Goal: Find specific page/section: Find specific page/section

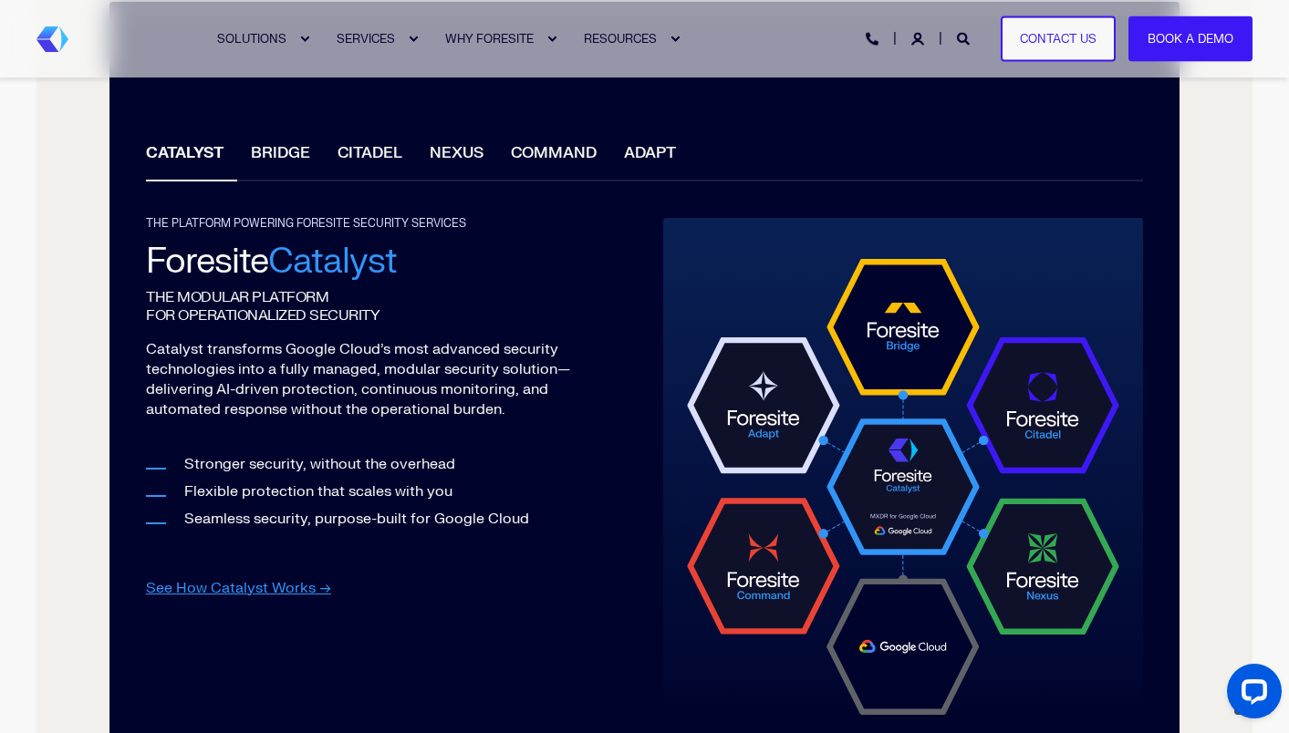
scroll to position [1495, 0]
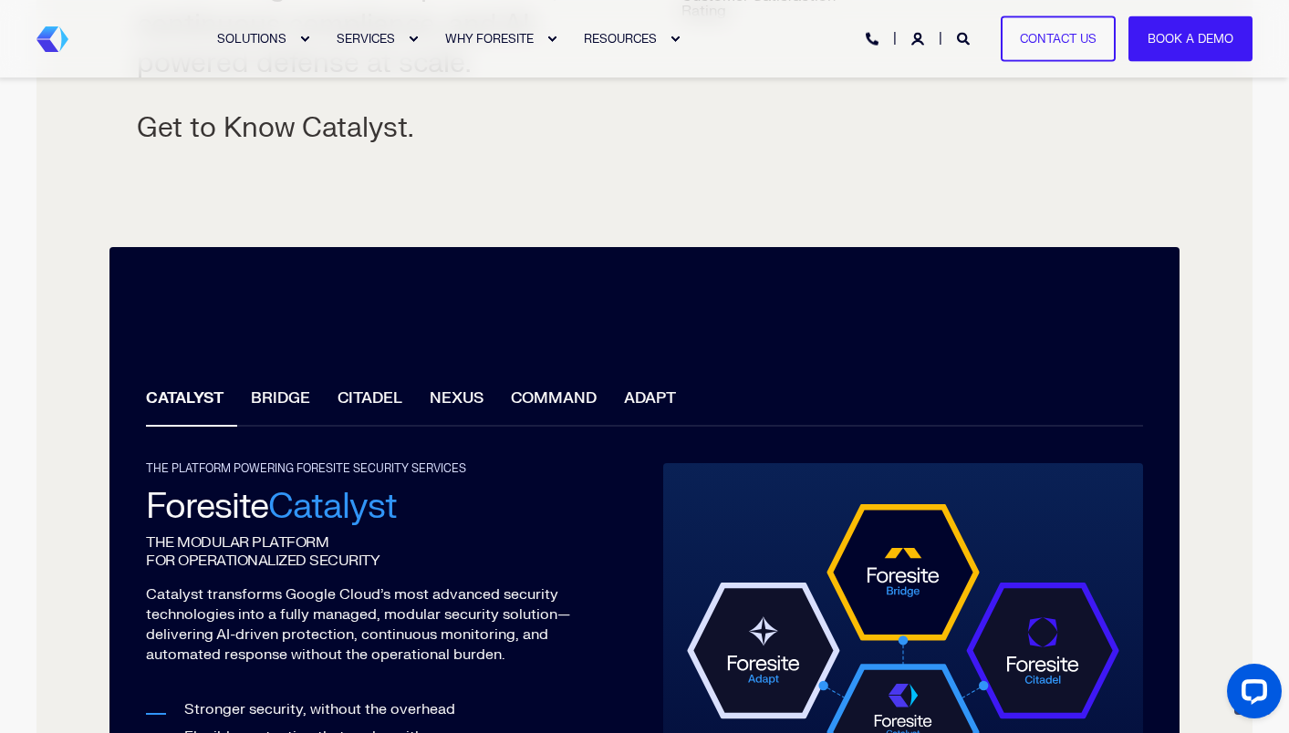
click at [282, 400] on li "BRIDGE" at bounding box center [280, 401] width 87 height 52
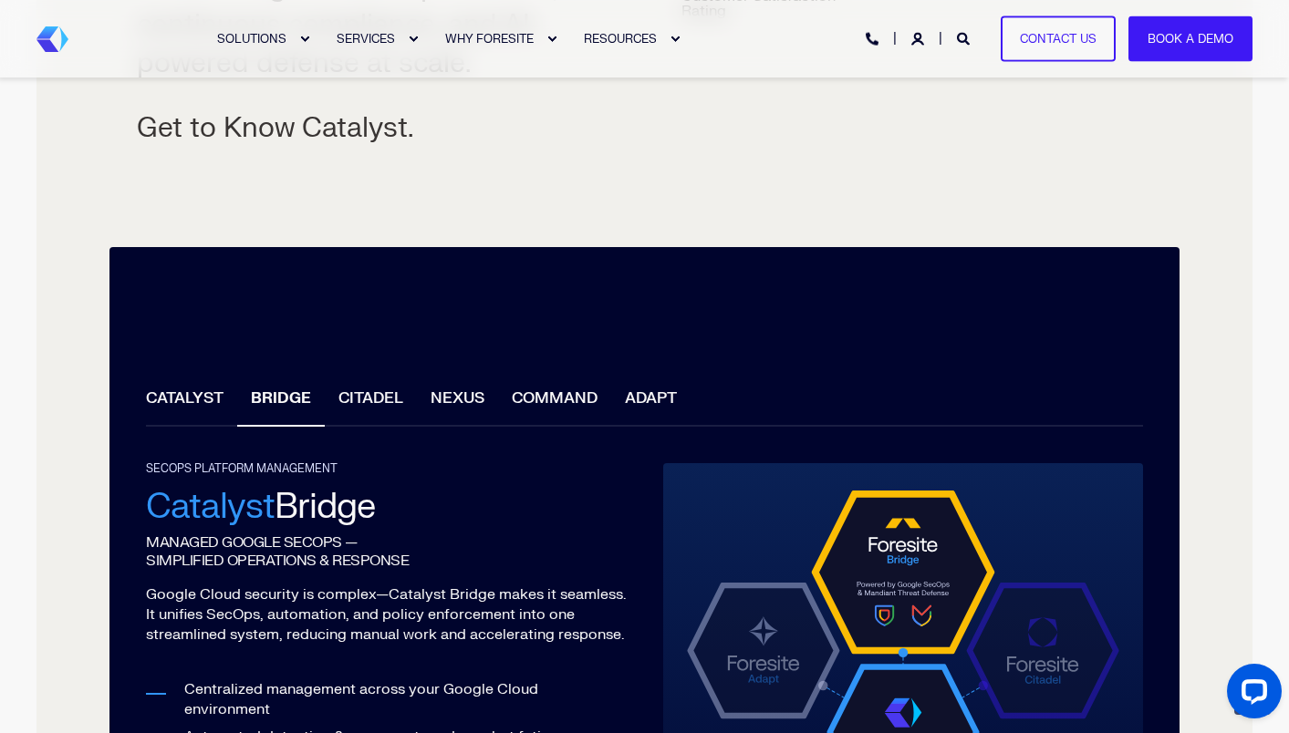
scroll to position [1759, 0]
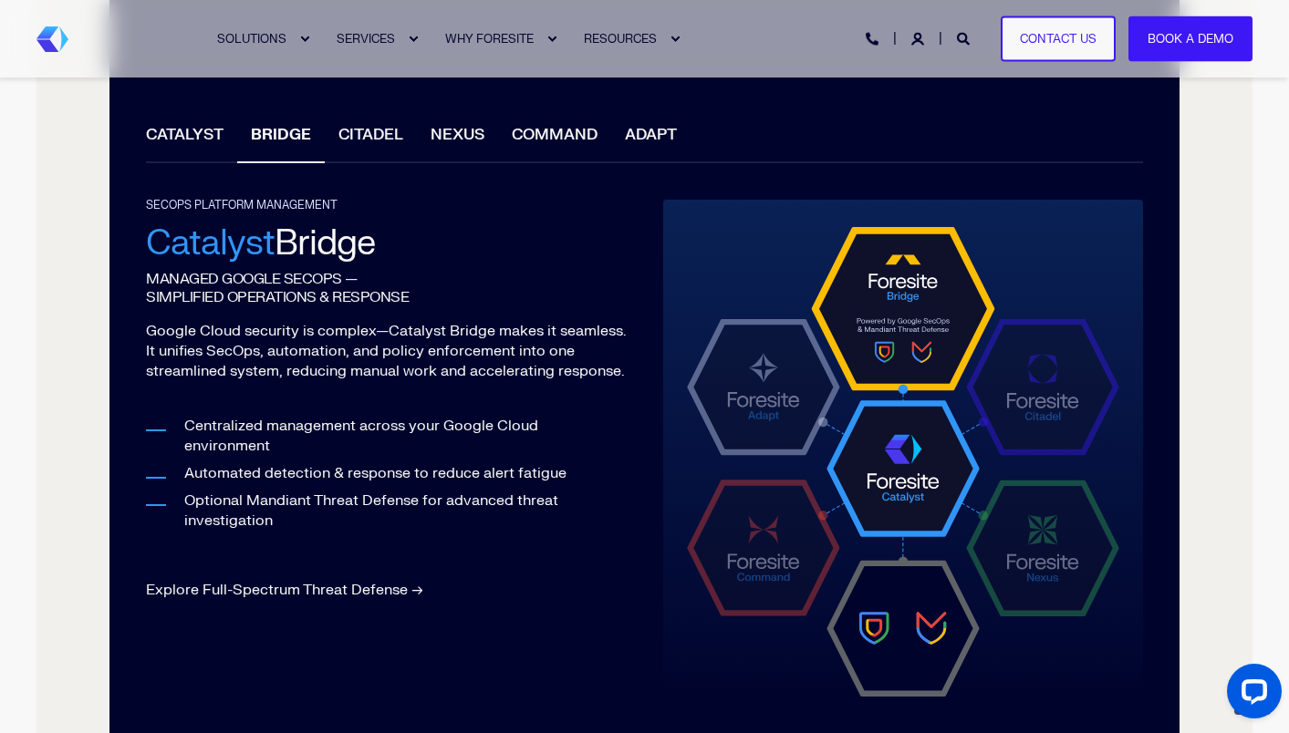
click at [307, 597] on link "Explore Full-Spectrum Threat Defense →" at bounding box center [284, 590] width 277 height 18
